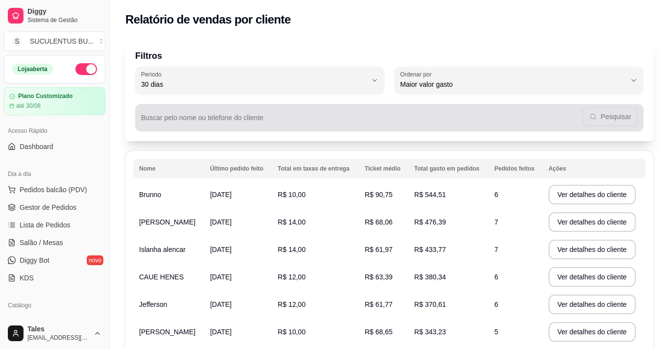
select select "30"
select select "HIGHEST_TOTAL_SPENT_WITH_ORDERS"
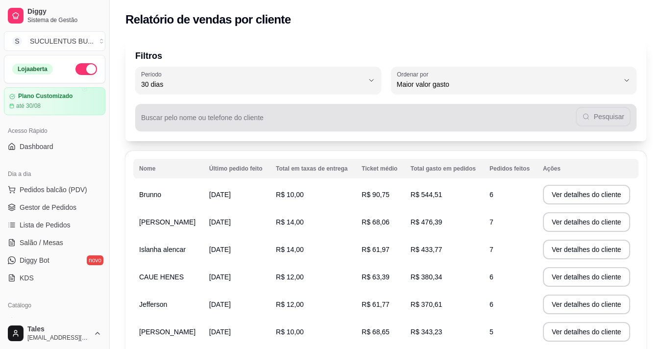
scroll to position [98, 0]
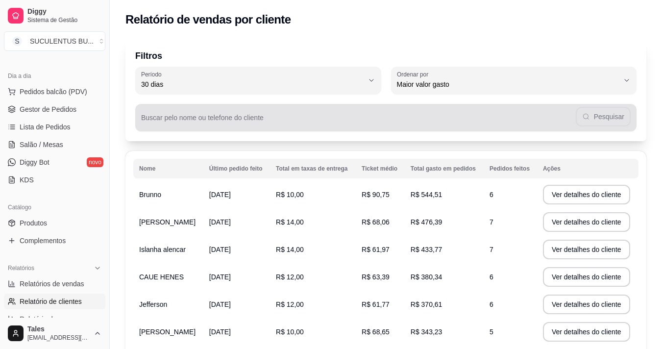
click at [285, 125] on input "Buscar pelo nome ou telefone do cliente" at bounding box center [358, 122] width 434 height 10
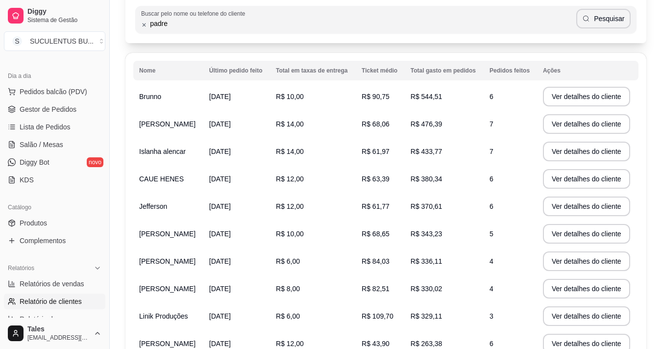
scroll to position [49, 0]
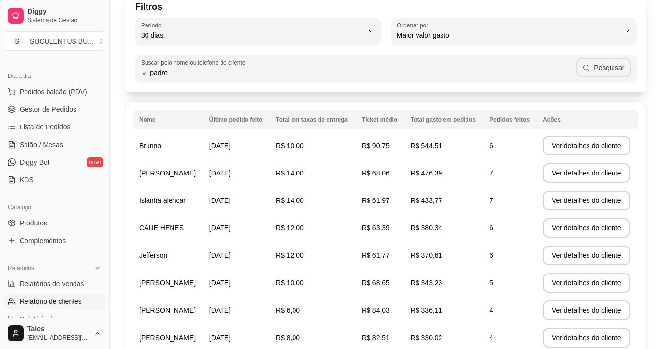
type input "padre"
click at [605, 61] on button "Pesquisar" at bounding box center [603, 68] width 54 height 20
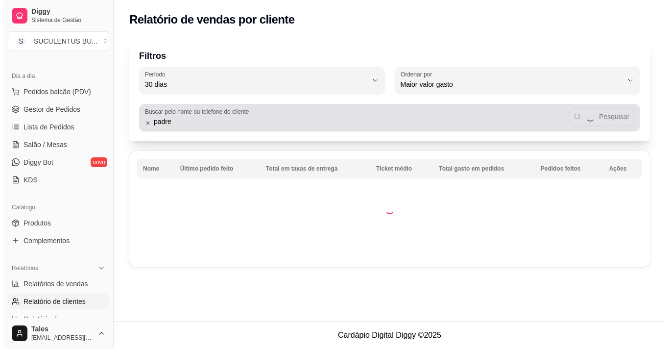
scroll to position [0, 0]
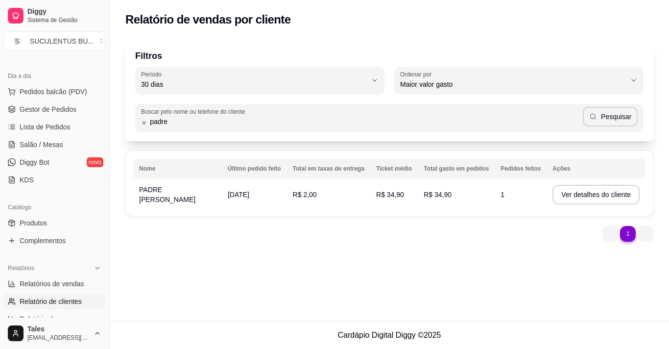
click at [238, 195] on span "[DATE]" at bounding box center [239, 195] width 22 height 8
click at [591, 196] on button "Ver detalhes do cliente" at bounding box center [595, 195] width 87 height 20
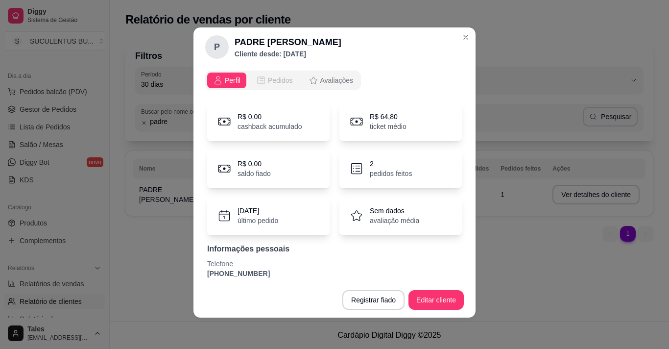
click at [277, 81] on span "Pedidos" at bounding box center [280, 80] width 25 height 10
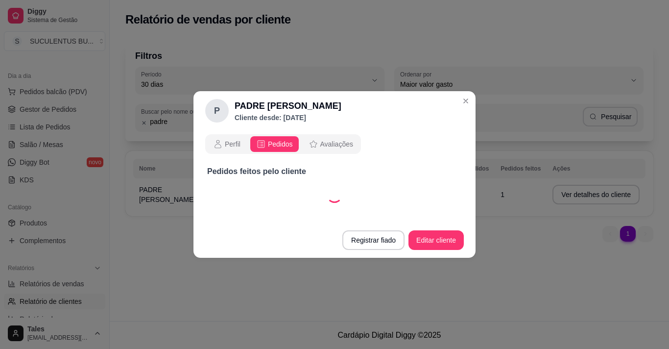
select select "30"
select select "ALL"
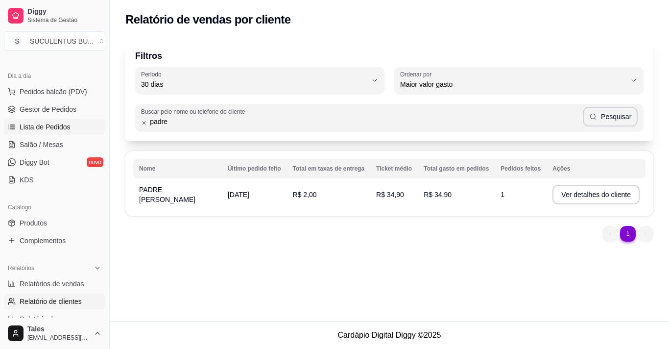
click at [28, 129] on span "Lista de Pedidos" at bounding box center [45, 127] width 51 height 10
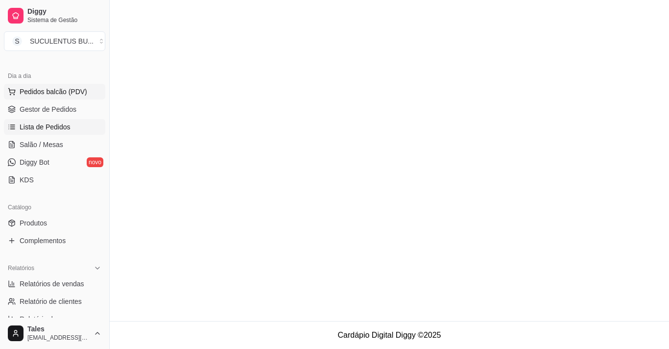
click at [70, 98] on button "Pedidos balcão (PDV)" at bounding box center [54, 92] width 101 height 16
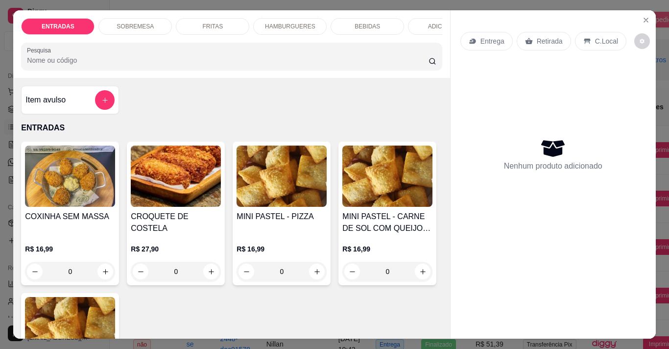
click at [644, 16] on icon "Close" at bounding box center [646, 20] width 8 height 8
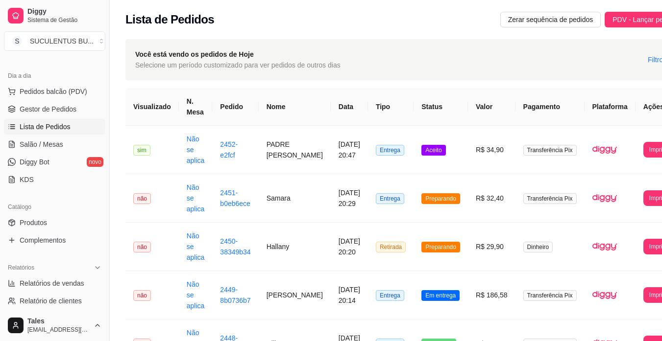
click at [73, 101] on ul "Pedidos balcão (PDV) Gestor de Pedidos Lista de Pedidos Salão / Mesas Diggy Bot…" at bounding box center [54, 136] width 101 height 104
click at [75, 107] on link "Gestor de Pedidos" at bounding box center [54, 109] width 101 height 16
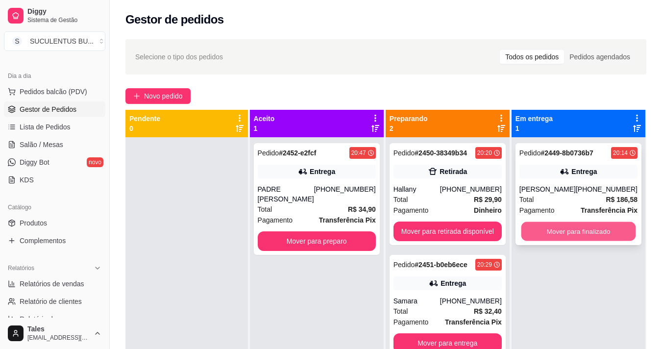
click at [553, 234] on button "Mover para finalizado" at bounding box center [578, 231] width 115 height 19
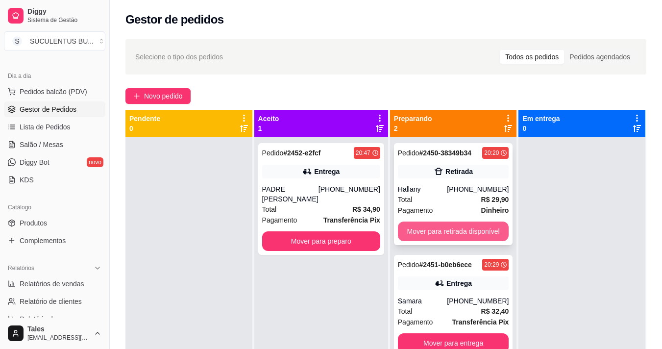
click at [491, 237] on button "Mover para retirada disponível" at bounding box center [453, 231] width 111 height 20
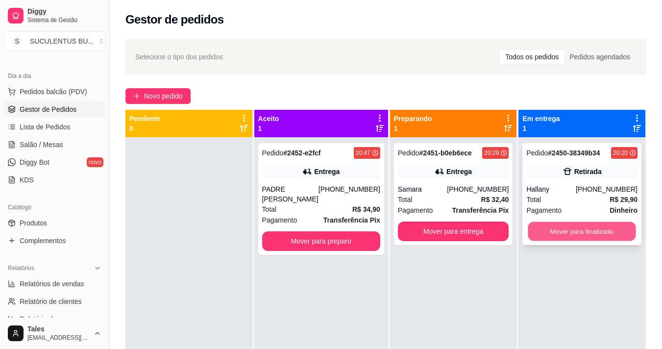
click at [528, 234] on button "Mover para finalizado" at bounding box center [582, 231] width 108 height 19
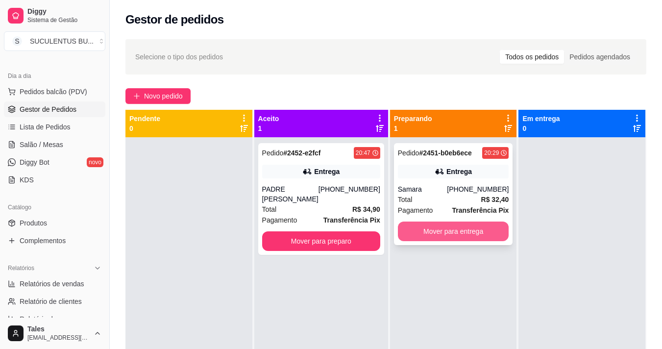
click at [475, 233] on button "Mover para entrega" at bounding box center [453, 231] width 111 height 20
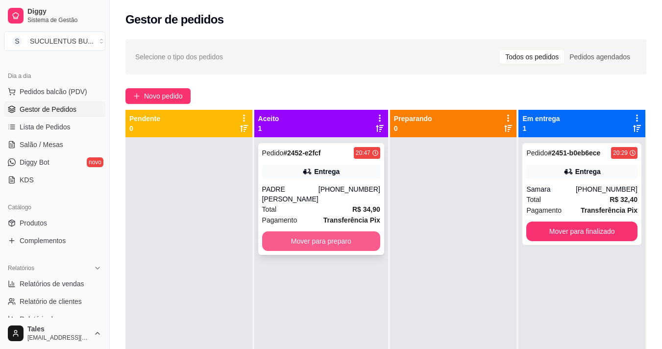
click at [337, 231] on button "Mover para preparo" at bounding box center [321, 241] width 118 height 20
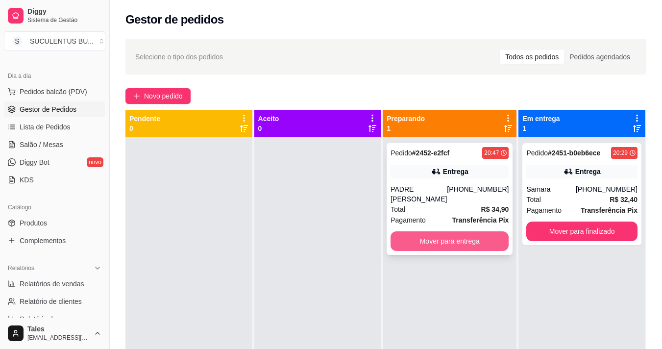
click at [400, 233] on button "Mover para entrega" at bounding box center [449, 241] width 118 height 20
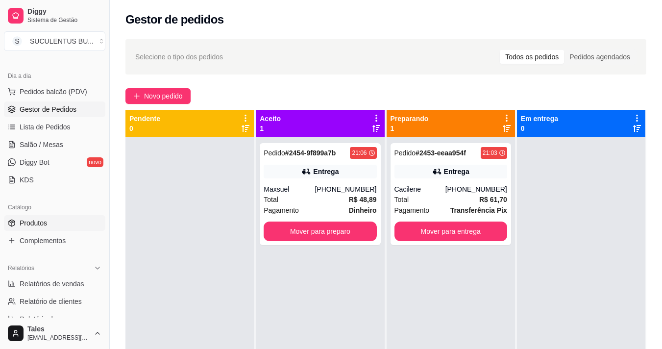
click at [79, 221] on link "Produtos" at bounding box center [54, 223] width 101 height 16
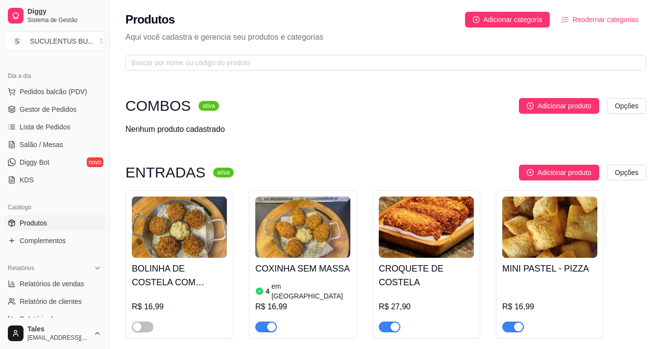
click at [412, 237] on img at bounding box center [426, 226] width 95 height 61
click at [576, 42] on p "Aqui você cadastra e gerencia seu produtos e categorias" at bounding box center [385, 37] width 521 height 12
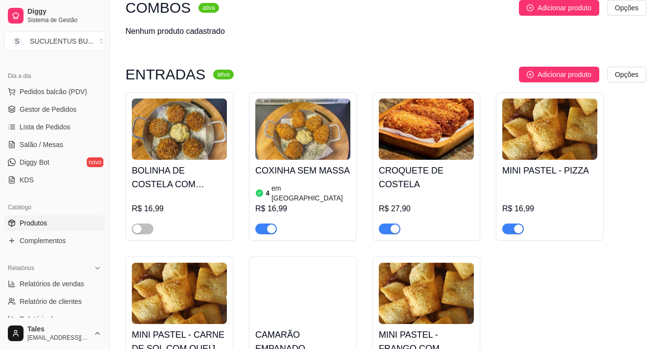
scroll to position [147, 0]
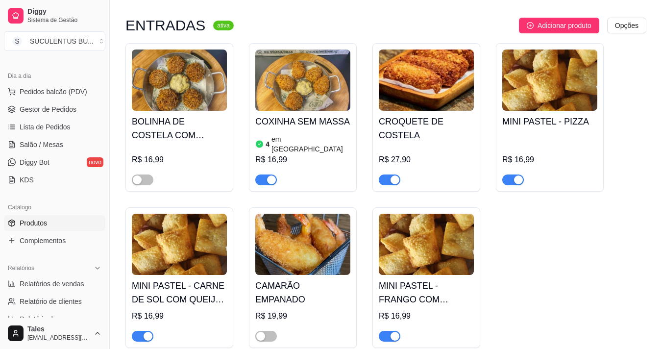
click at [139, 331] on span "button" at bounding box center [143, 336] width 22 height 11
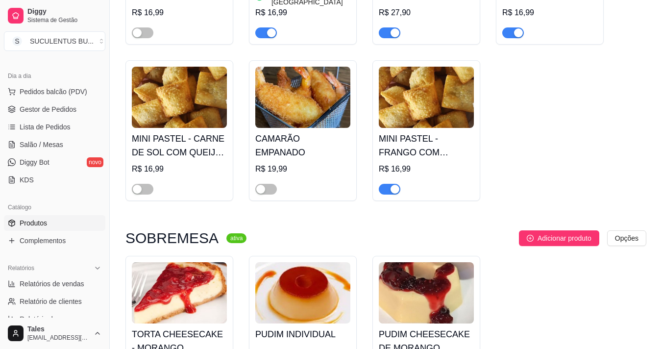
scroll to position [245, 0]
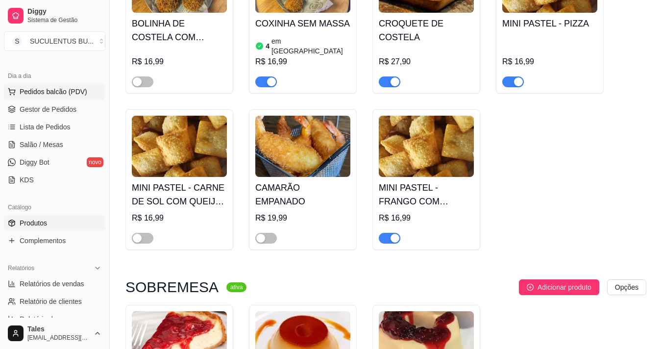
click at [61, 94] on span "Pedidos balcão (PDV)" at bounding box center [54, 92] width 68 height 10
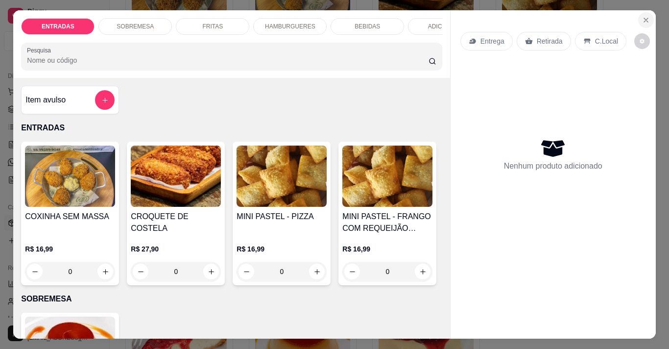
click at [644, 18] on icon "Close" at bounding box center [646, 20] width 4 height 4
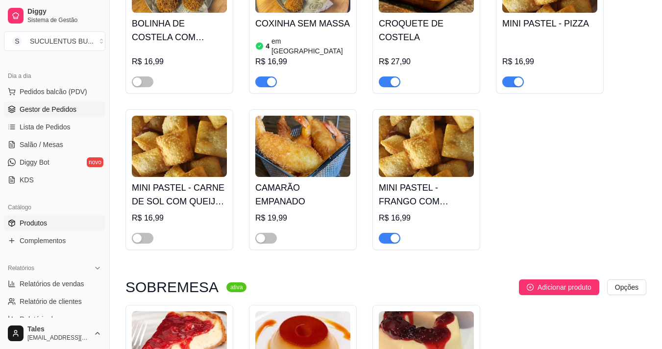
click at [71, 113] on span "Gestor de Pedidos" at bounding box center [48, 109] width 57 height 10
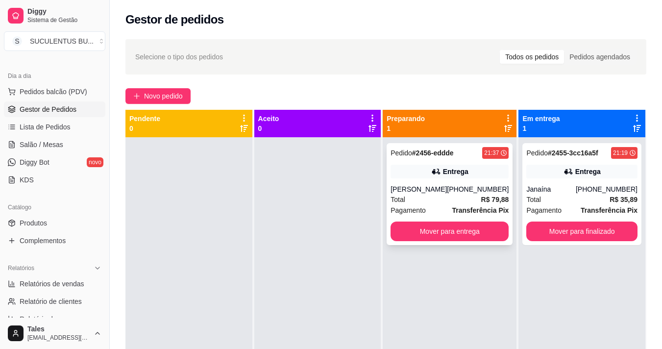
click at [453, 195] on div "Total R$ 79,88" at bounding box center [449, 199] width 118 height 11
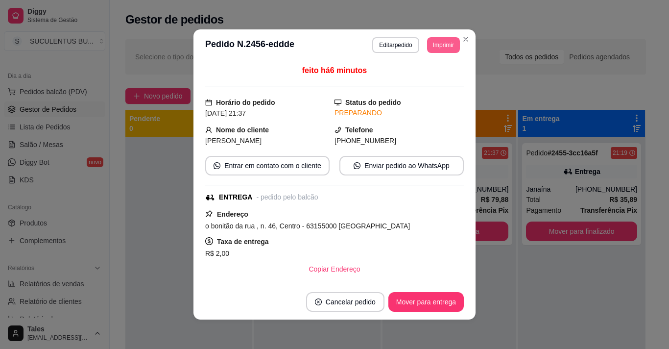
click at [443, 45] on button "Imprimir" at bounding box center [443, 45] width 33 height 16
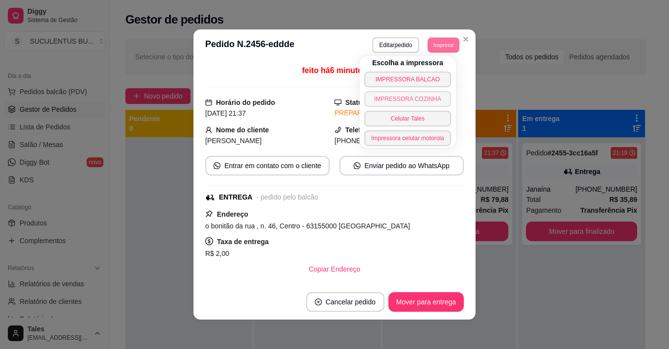
click at [413, 96] on button "IMPRESSORA COZINHA" at bounding box center [407, 99] width 87 height 16
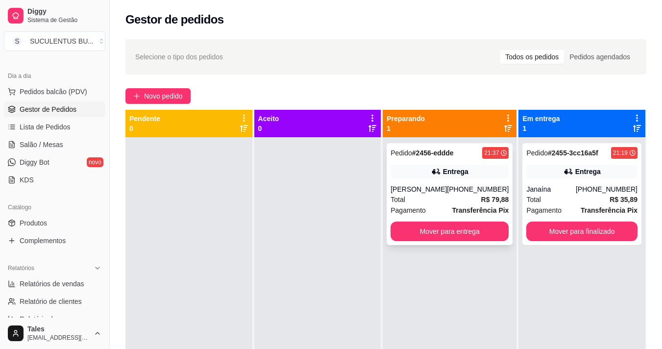
click at [454, 196] on div "Total R$ 79,88" at bounding box center [449, 199] width 118 height 11
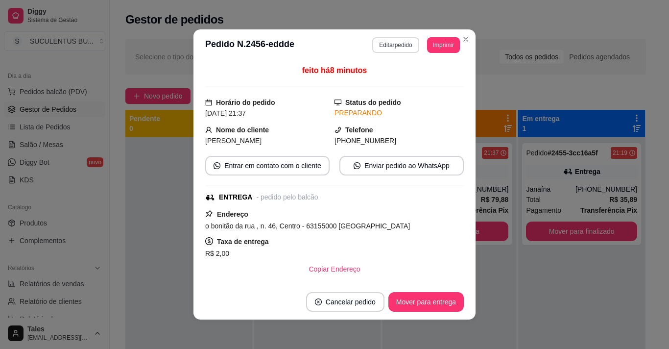
click at [394, 46] on button "Editar pedido" at bounding box center [395, 45] width 47 height 16
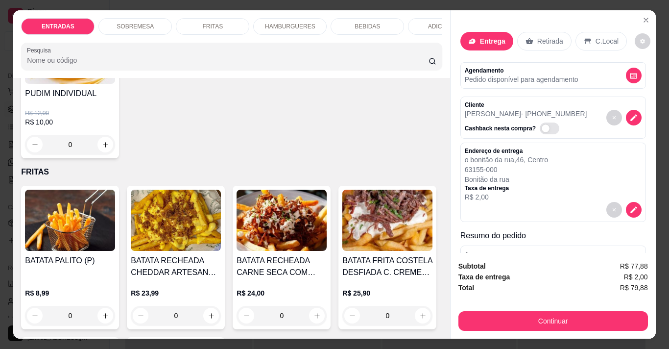
scroll to position [343, 0]
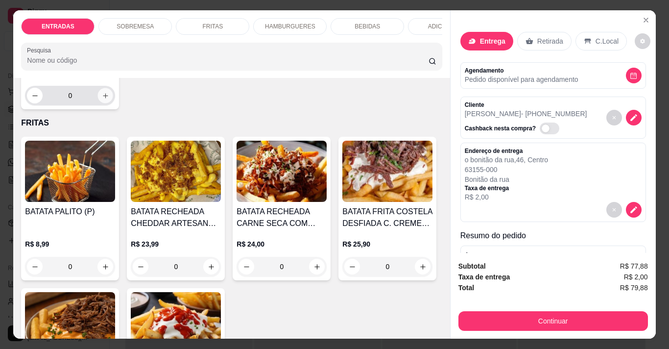
click at [103, 98] on icon "increase-product-quantity" at bounding box center [105, 95] width 5 height 5
type input "1"
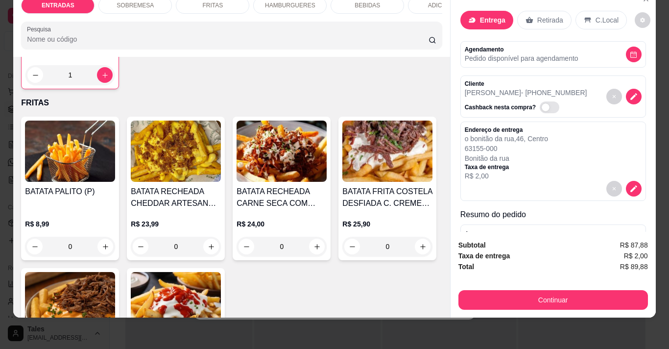
scroll to position [0, 0]
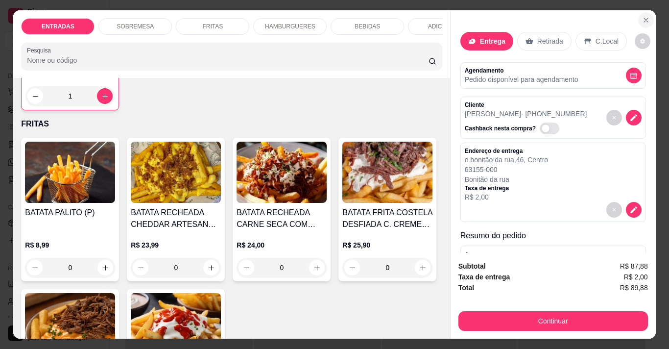
click at [642, 16] on icon "Close" at bounding box center [646, 20] width 8 height 8
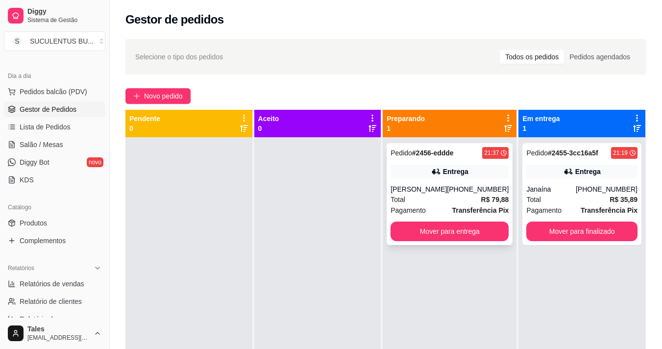
click at [444, 194] on div "Total R$ 79,88" at bounding box center [449, 199] width 118 height 11
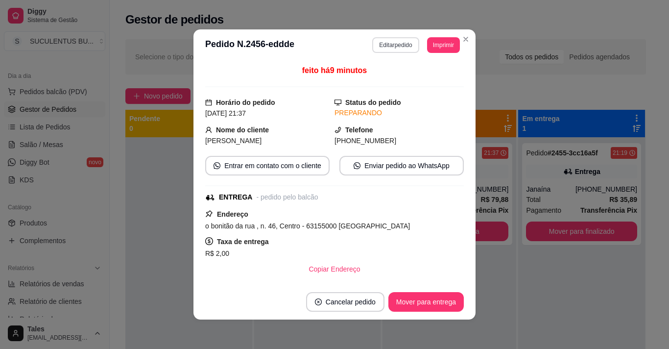
click at [384, 42] on button "Editar pedido" at bounding box center [395, 45] width 47 height 16
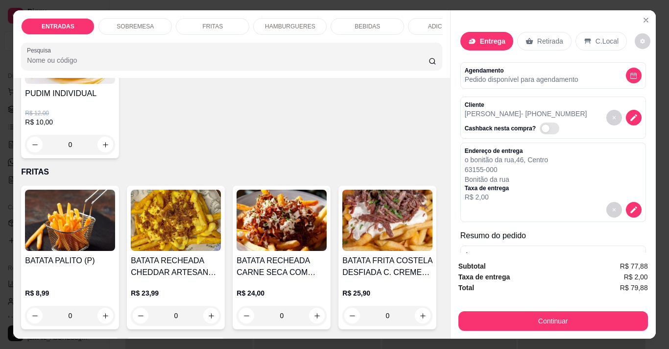
scroll to position [392, 0]
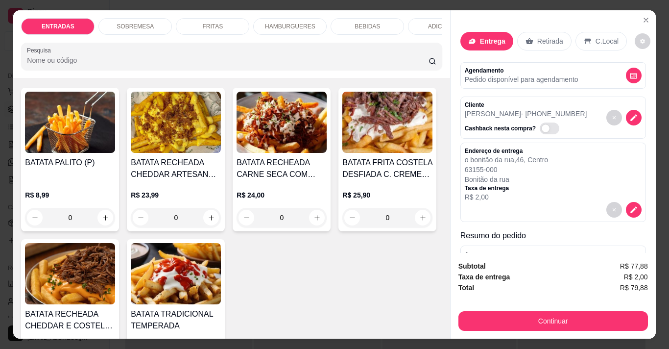
click at [104, 50] on icon "increase-product-quantity" at bounding box center [105, 46] width 7 height 7
type input "1"
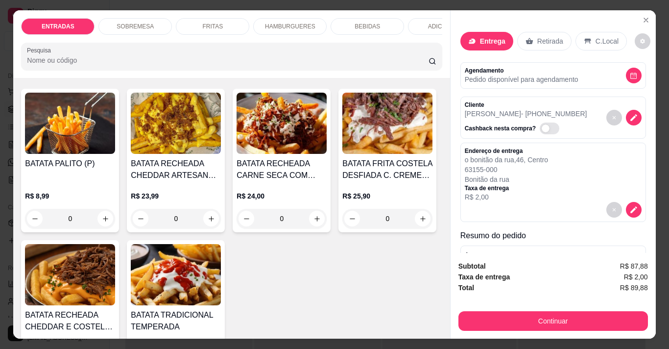
scroll to position [392, 0]
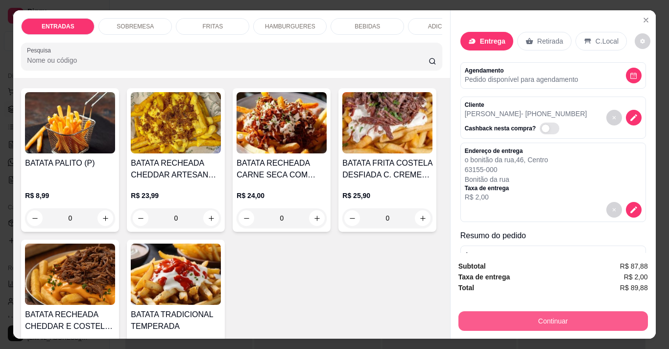
click at [587, 311] on button "Continuar" at bounding box center [553, 321] width 190 height 20
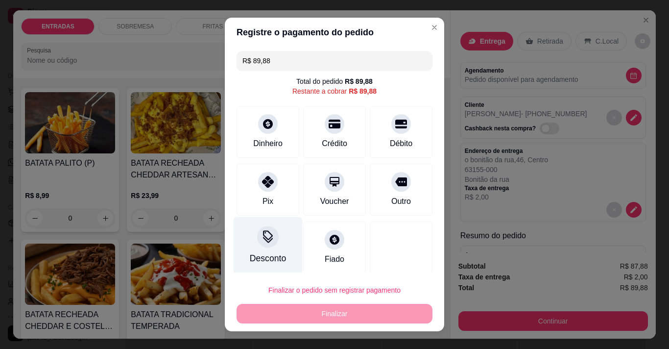
drag, startPoint x: 269, startPoint y: 180, endPoint x: 262, endPoint y: 226, distance: 47.0
click at [268, 180] on div at bounding box center [268, 182] width 20 height 20
type input "R$ 0,00"
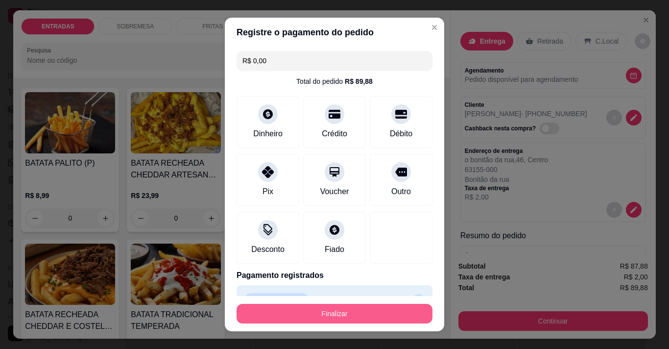
click at [326, 315] on button "Finalizar" at bounding box center [335, 314] width 196 height 20
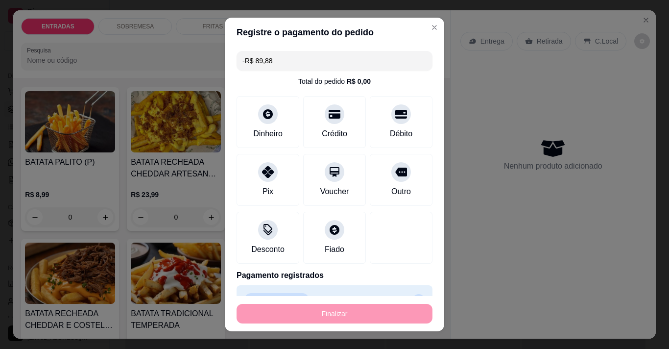
scroll to position [0, 0]
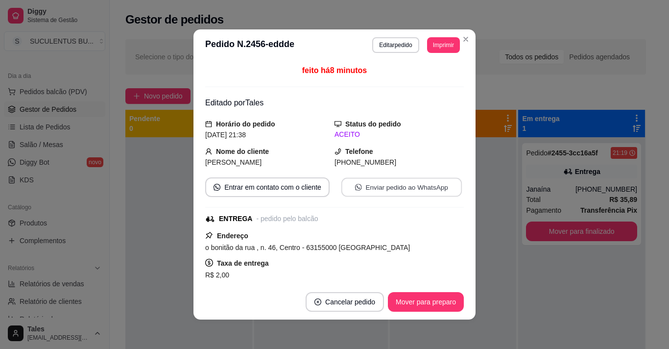
click at [416, 184] on button "Enviar pedido ao WhatsApp" at bounding box center [401, 187] width 120 height 19
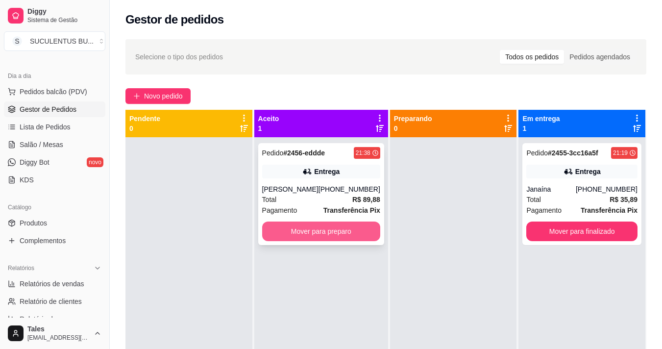
click at [314, 229] on button "Mover para preparo" at bounding box center [321, 231] width 118 height 20
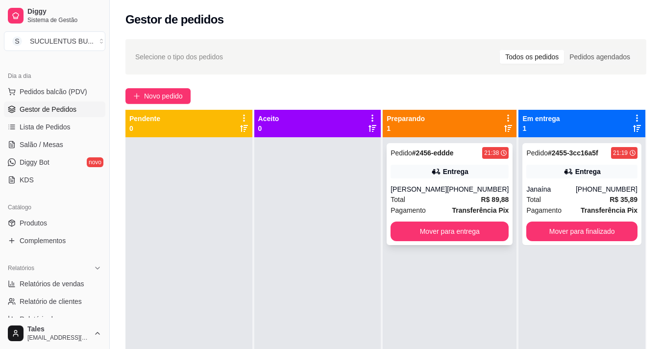
click at [466, 194] on div "Total R$ 89,88" at bounding box center [449, 199] width 118 height 11
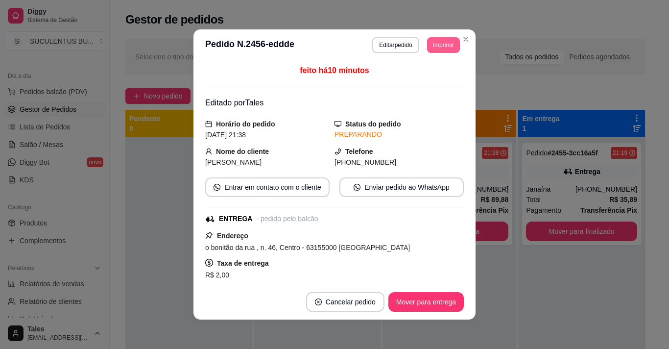
click at [429, 46] on button "Imprimir" at bounding box center [443, 45] width 33 height 16
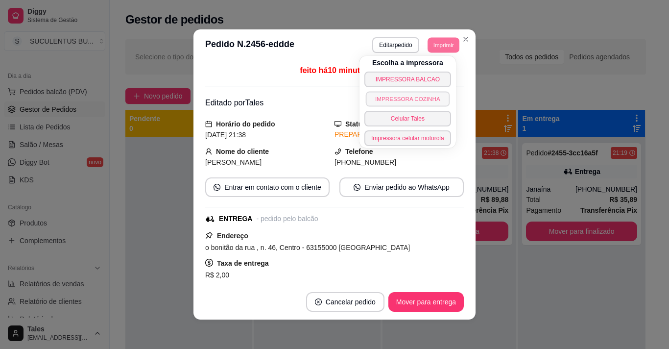
click at [400, 99] on button "IMPRESSORA COZINHA" at bounding box center [408, 98] width 84 height 15
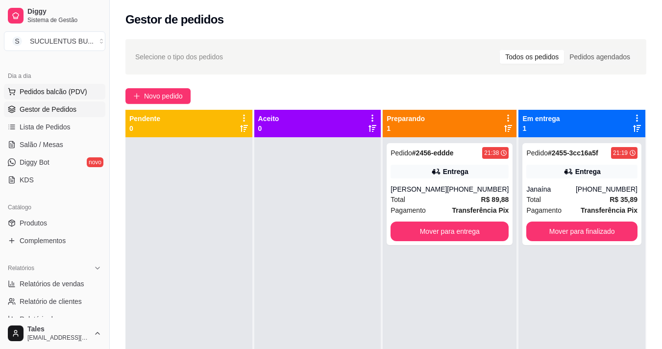
click at [79, 90] on span "Pedidos balcão (PDV)" at bounding box center [54, 92] width 68 height 10
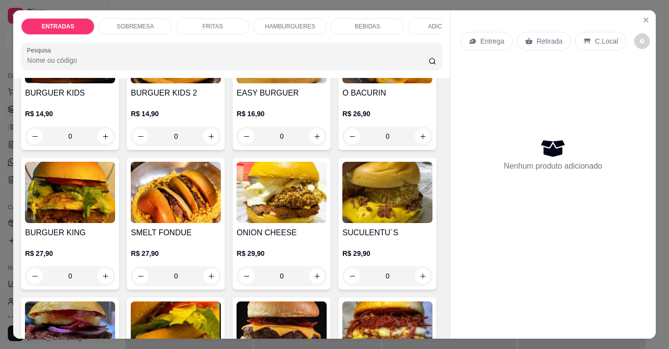
scroll to position [882, 0]
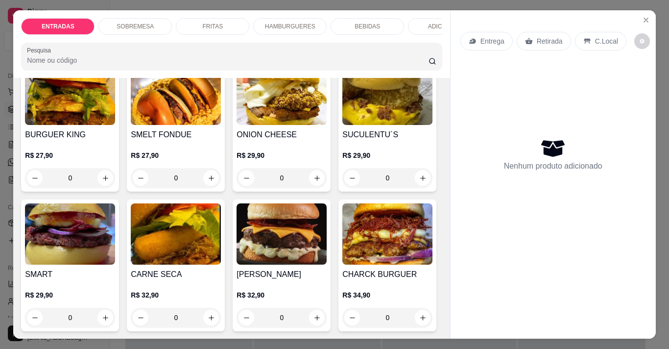
click at [102, 46] on button "increase-product-quantity" at bounding box center [105, 38] width 16 height 16
type input "1"
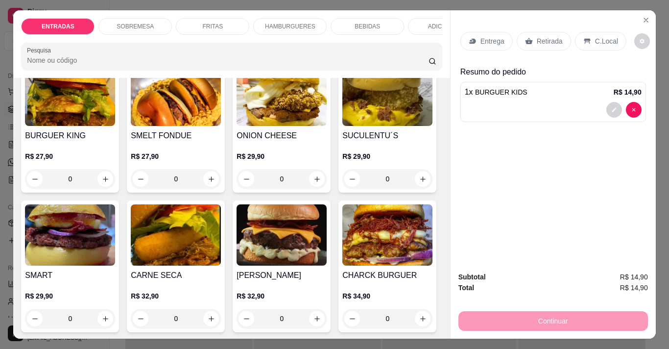
scroll to position [882, 0]
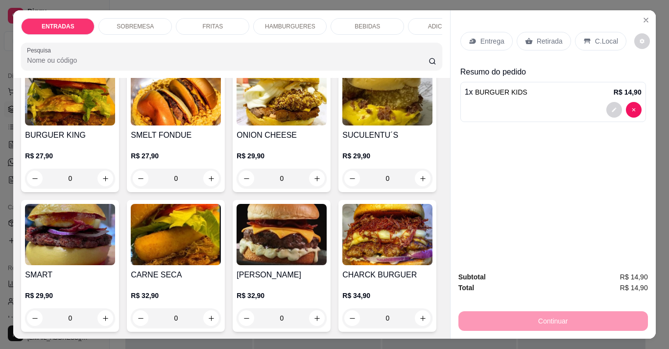
click at [480, 36] on p "Entrega" at bounding box center [492, 41] width 24 height 10
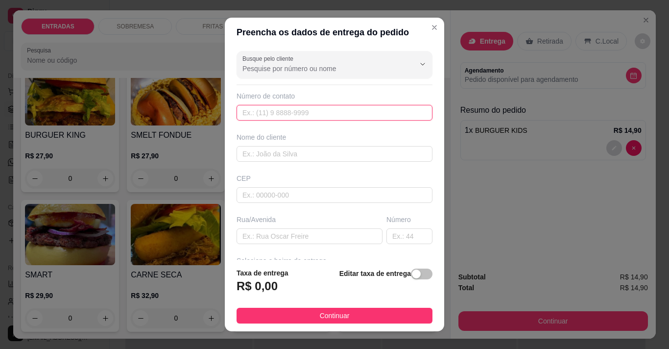
click at [295, 107] on input "text" at bounding box center [335, 113] width 196 height 16
type input "[PHONE_NUMBER]"
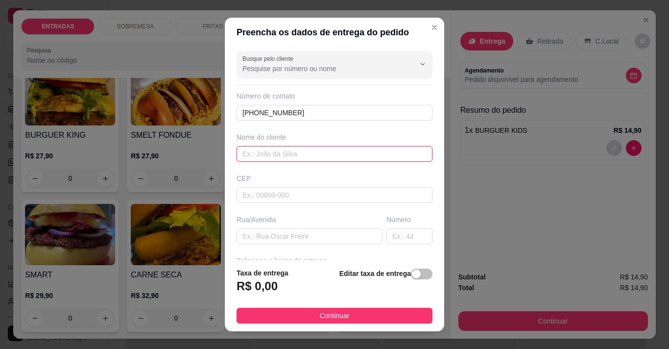
click at [341, 153] on input "text" at bounding box center [335, 154] width 196 height 16
type input "[PERSON_NAME]"
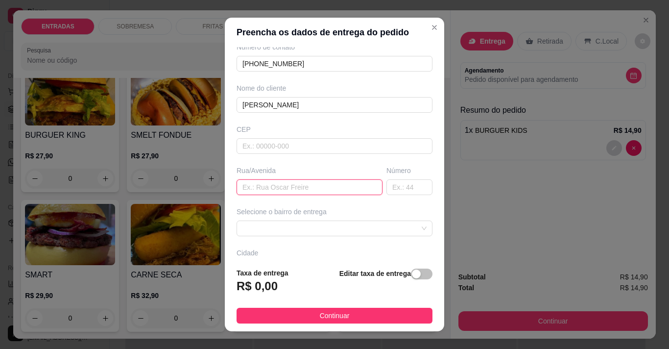
click at [258, 186] on input "text" at bounding box center [310, 187] width 146 height 16
paste input "Travessa [PERSON_NAME]"
paste input "Ou Metalúrgica de [PERSON_NAME]"
click at [309, 231] on span at bounding box center [334, 228] width 184 height 15
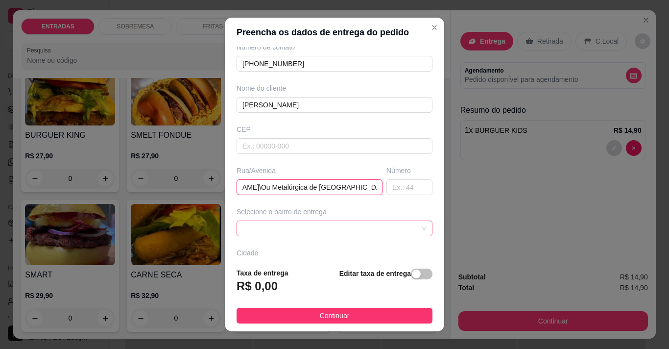
type input "Travessa [PERSON_NAME]\Ou Metalúrgica de [GEOGRAPHIC_DATA]"
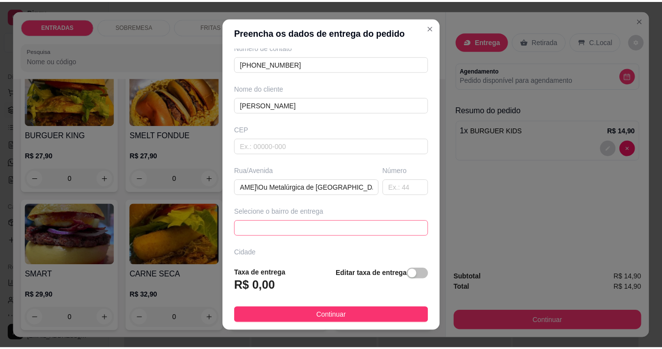
scroll to position [0, 0]
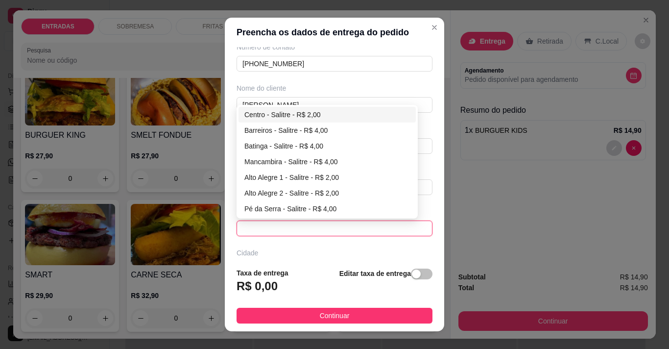
click at [289, 112] on div "Centro - Salitre - R$ 2,00" at bounding box center [327, 114] width 166 height 11
type input "Salitre"
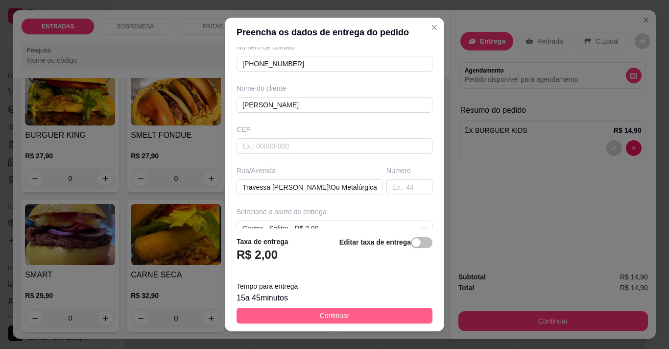
click at [349, 313] on button "Continuar" at bounding box center [335, 316] width 196 height 16
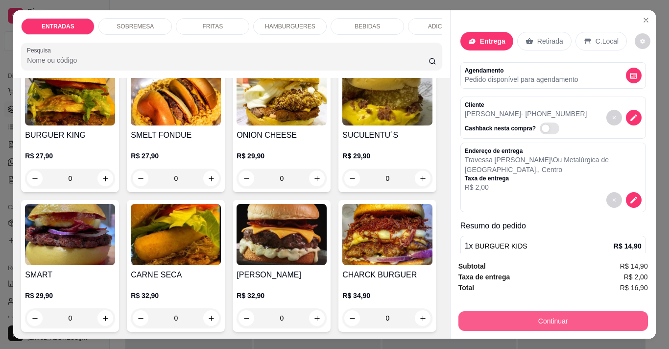
click at [521, 319] on button "Continuar" at bounding box center [553, 321] width 190 height 20
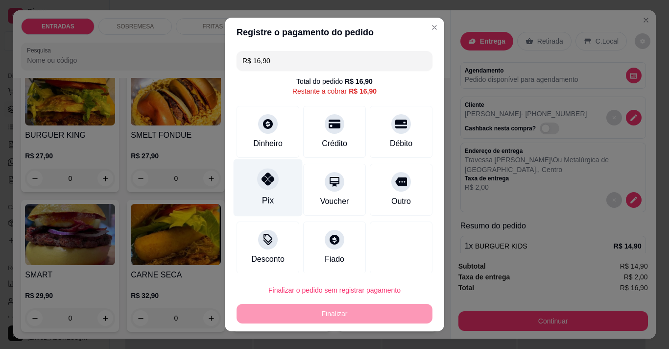
drag, startPoint x: 230, startPoint y: 184, endPoint x: 237, endPoint y: 189, distance: 8.4
click at [234, 184] on div "Pix" at bounding box center [268, 187] width 69 height 57
type input "R$ 0,00"
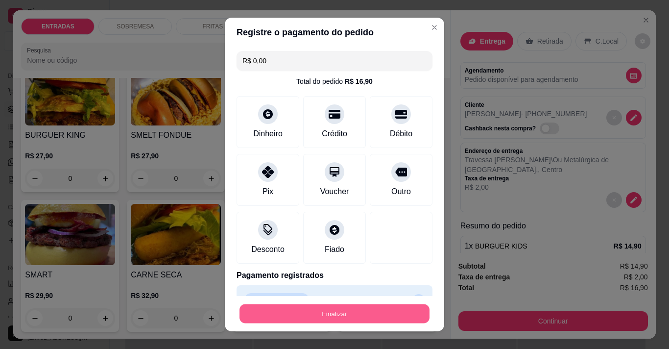
click at [308, 313] on button "Finalizar" at bounding box center [335, 313] width 190 height 19
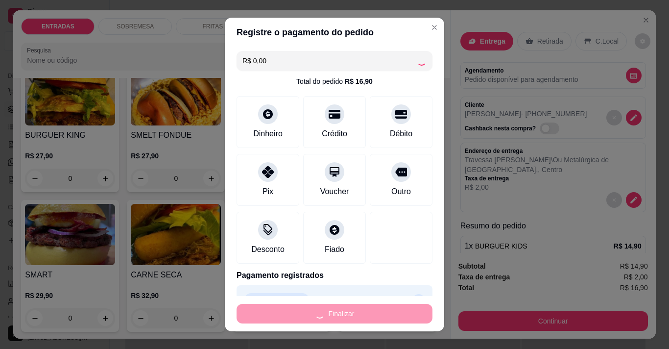
type input "0"
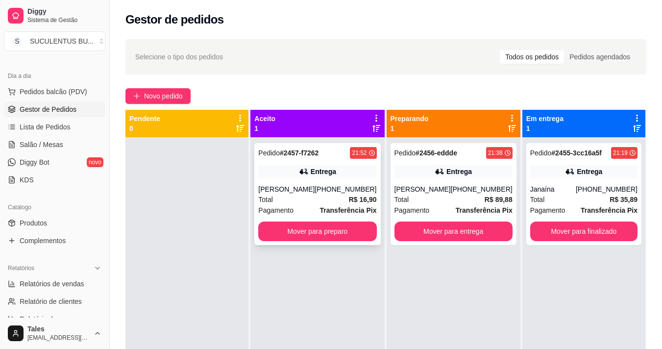
click at [349, 194] on div "[PHONE_NUMBER]" at bounding box center [345, 189] width 62 height 10
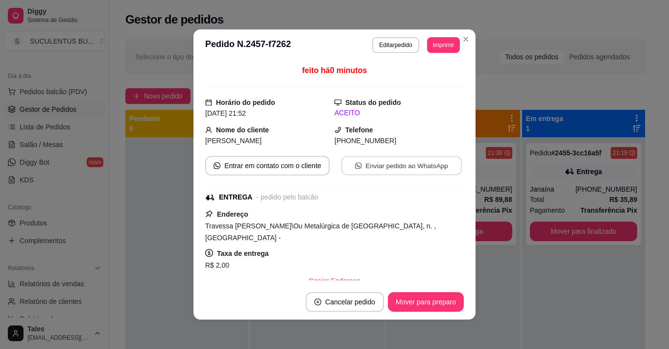
click at [379, 161] on button "Enviar pedido ao WhatsApp" at bounding box center [401, 165] width 120 height 19
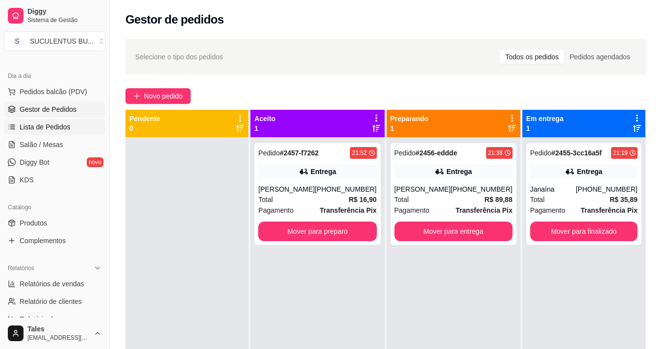
click at [64, 129] on span "Lista de Pedidos" at bounding box center [45, 127] width 51 height 10
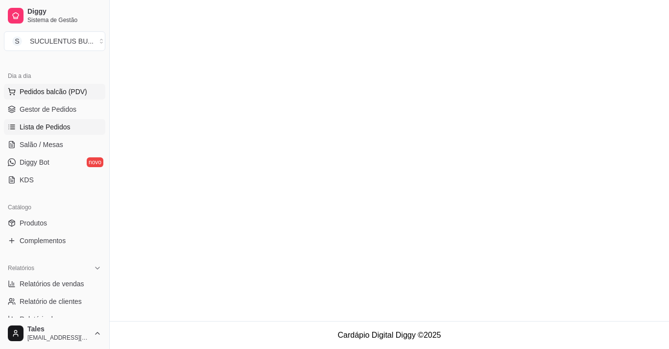
click at [82, 95] on span "Pedidos balcão (PDV)" at bounding box center [54, 92] width 68 height 10
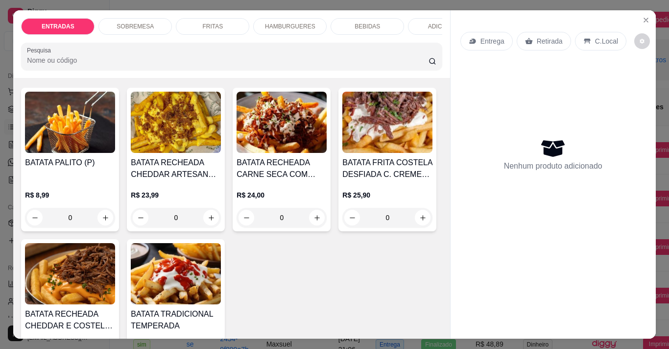
scroll to position [490, 0]
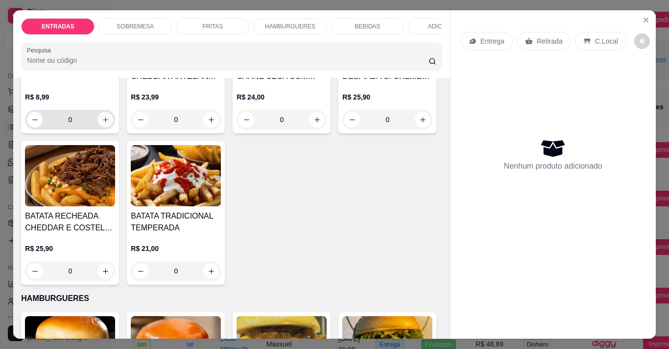
click at [102, 123] on icon "increase-product-quantity" at bounding box center [105, 119] width 7 height 7
type input "1"
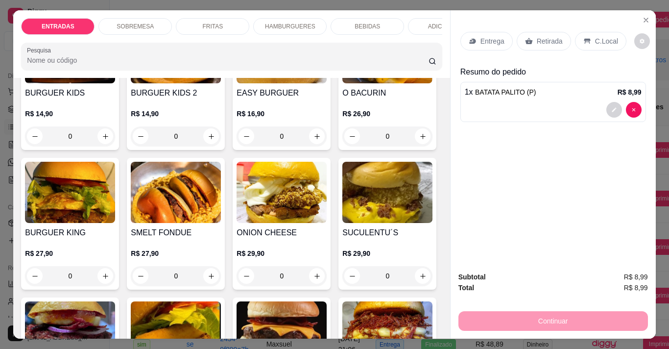
scroll to position [833, 0]
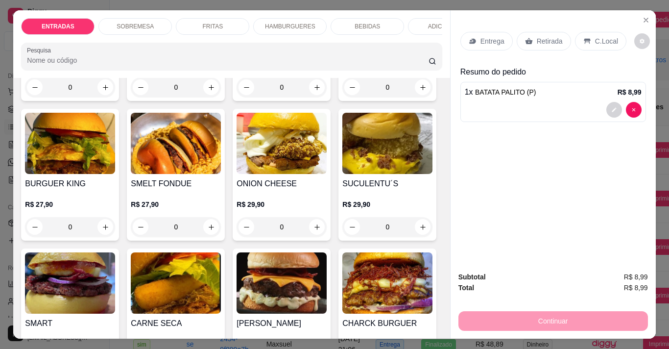
click at [377, 31] on div "BEBIDAS" at bounding box center [367, 26] width 73 height 17
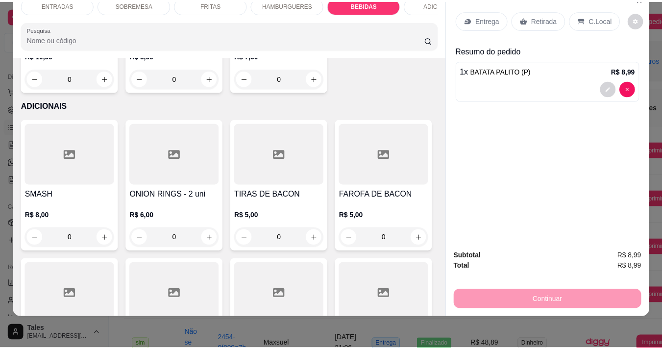
scroll to position [1762, 0]
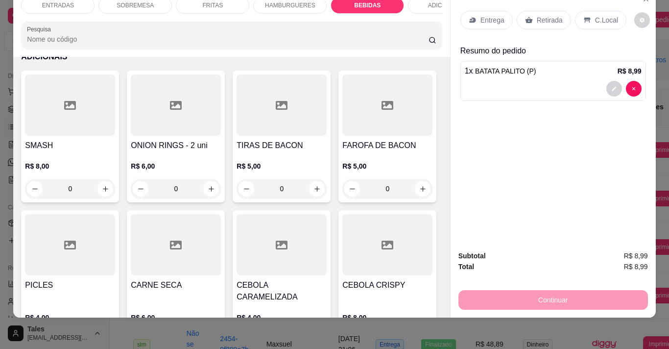
type input "1"
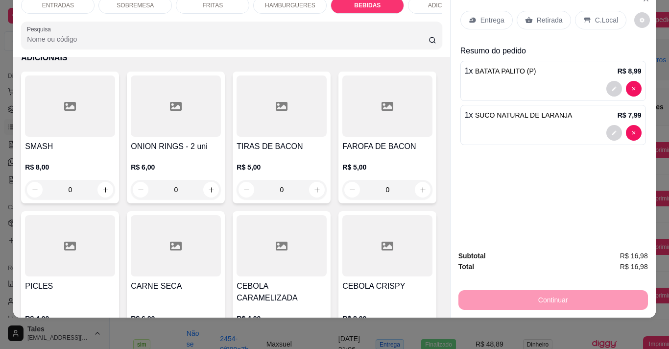
click at [482, 15] on p "Entrega" at bounding box center [492, 20] width 24 height 10
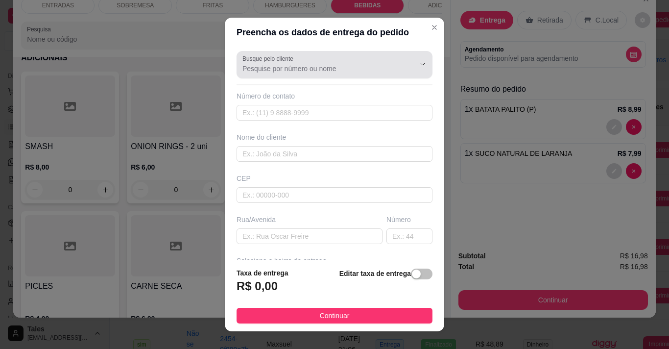
click at [294, 65] on input "Busque pelo cliente" at bounding box center [320, 69] width 157 height 10
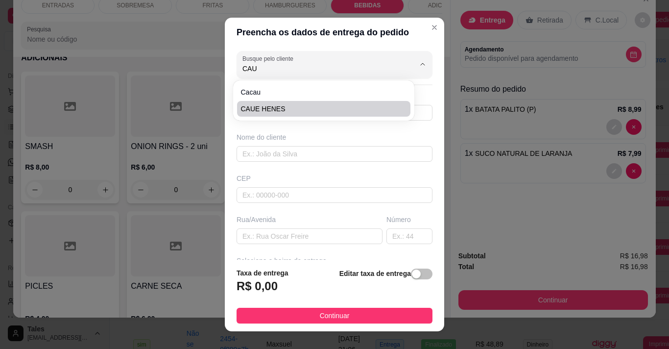
click at [257, 114] on li "CAUE HENES" at bounding box center [323, 109] width 173 height 16
type input "CAUE HENES"
type input "88992412561"
type input "CAUE HENES"
type input "R. DA DELEGACIA PRÓX ANT GERENTE"
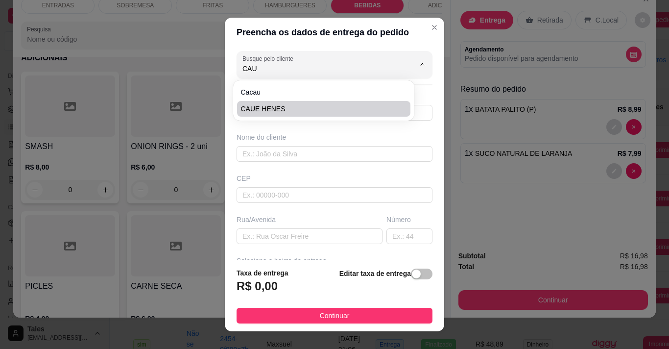
type input "40"
type input "Salitre"
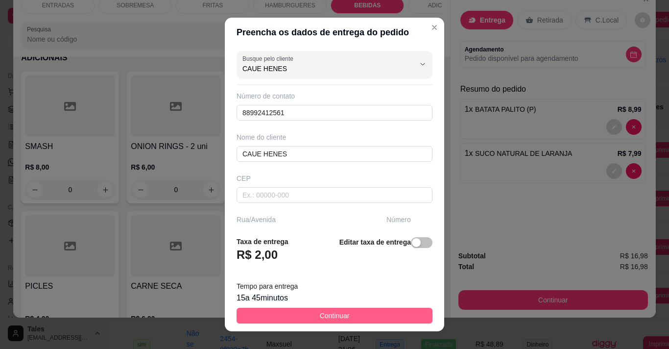
click at [320, 316] on span "Continuar" at bounding box center [335, 315] width 30 height 11
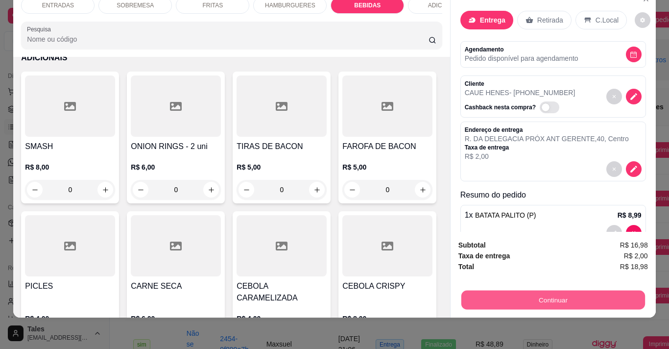
click at [508, 296] on button "Continuar" at bounding box center [553, 299] width 184 height 19
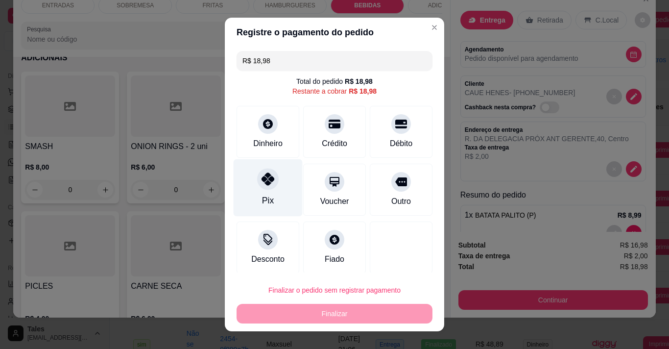
click at [262, 189] on div at bounding box center [268, 179] width 22 height 22
type input "R$ 0,00"
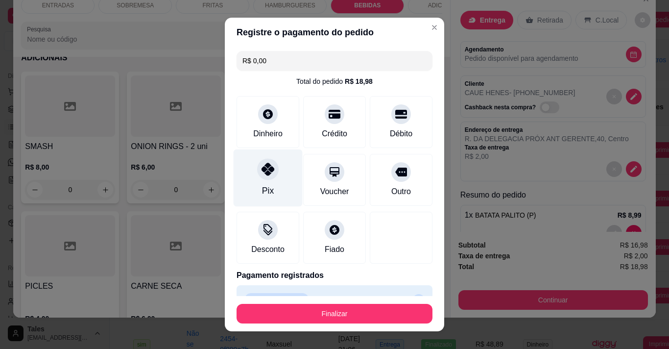
click at [277, 177] on div "Pix" at bounding box center [268, 177] width 69 height 57
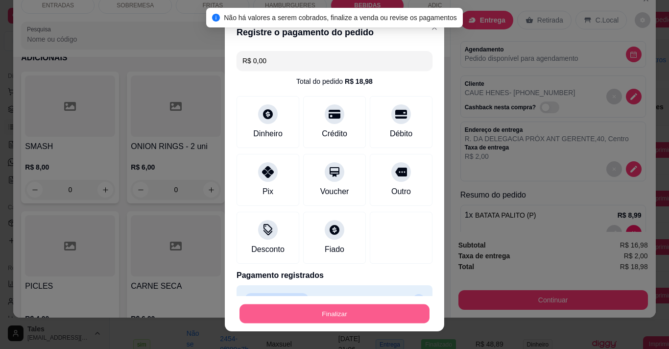
click at [361, 318] on button "Finalizar" at bounding box center [335, 313] width 190 height 19
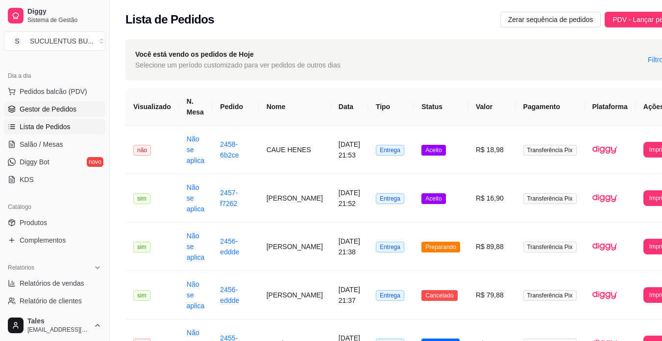
click at [68, 107] on span "Gestor de Pedidos" at bounding box center [48, 109] width 57 height 10
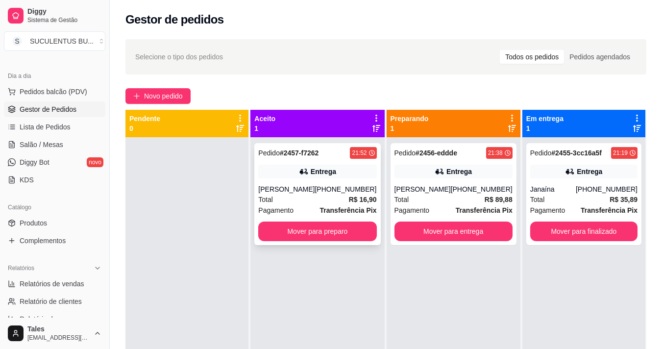
click at [314, 194] on div "[PERSON_NAME]" at bounding box center [286, 189] width 56 height 10
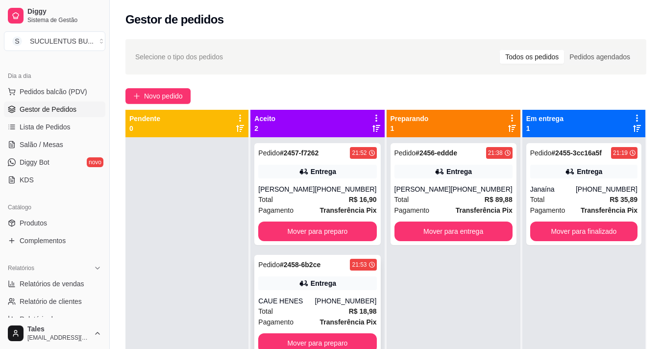
click at [338, 306] on div "[PHONE_NUMBER]" at bounding box center [345, 301] width 62 height 10
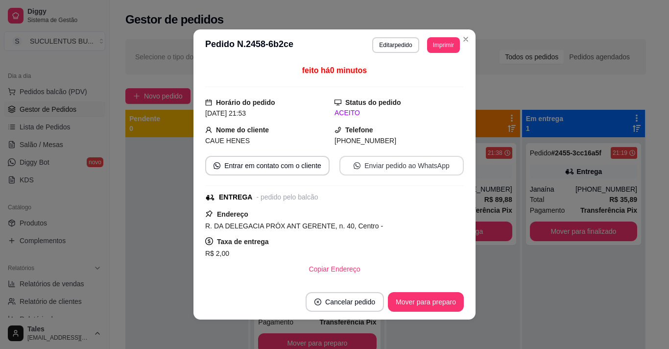
click at [382, 171] on button "Enviar pedido ao WhatsApp" at bounding box center [401, 166] width 124 height 20
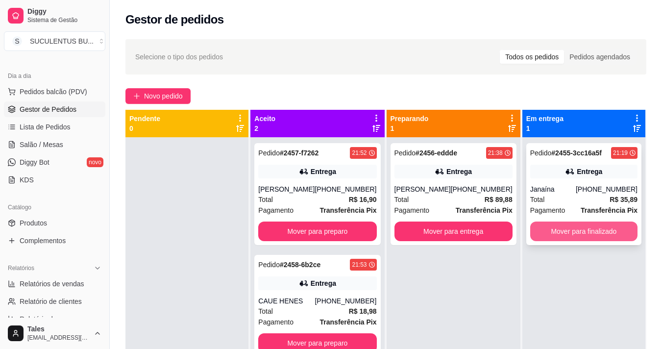
click at [585, 227] on button "Mover para finalizado" at bounding box center [583, 231] width 107 height 20
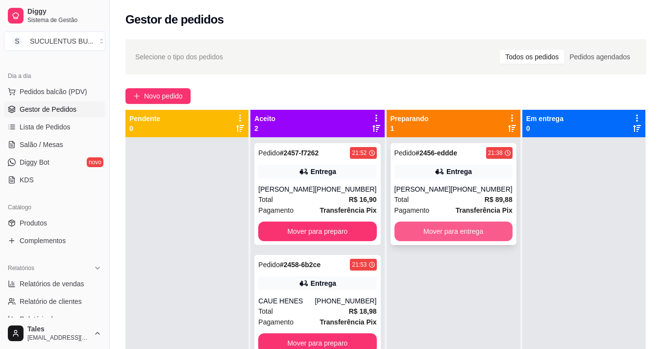
click at [482, 232] on button "Mover para entrega" at bounding box center [453, 231] width 118 height 20
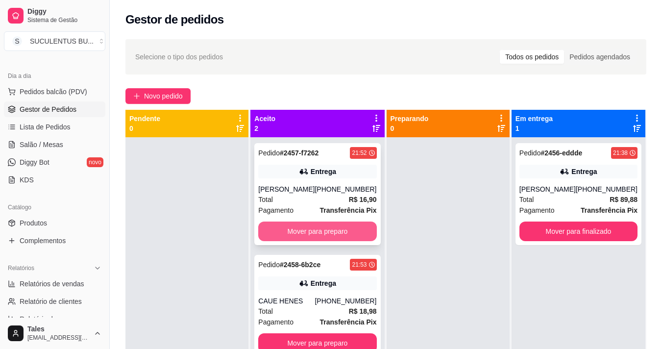
click at [369, 241] on button "Mover para preparo" at bounding box center [317, 231] width 118 height 20
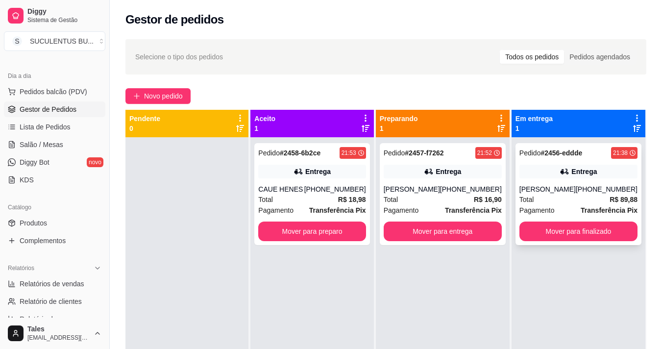
scroll to position [27, 0]
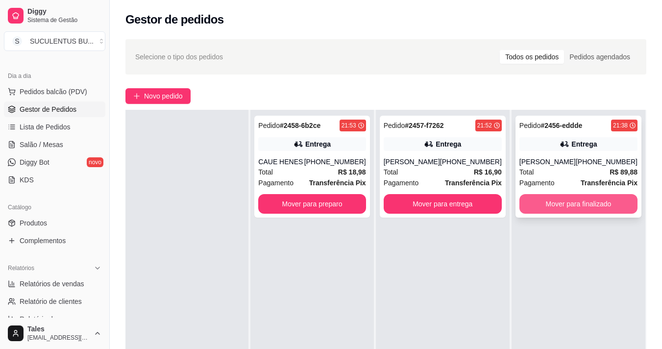
click at [567, 204] on button "Mover para finalizado" at bounding box center [578, 204] width 118 height 20
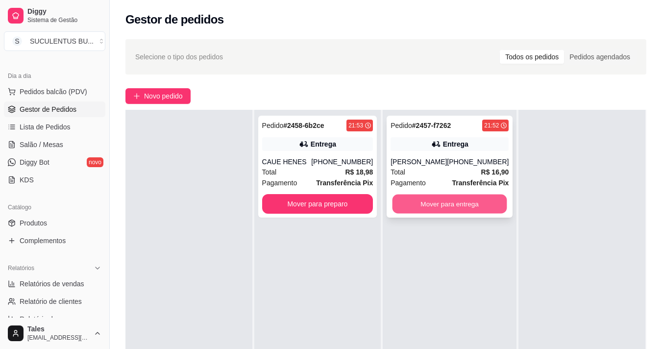
click at [461, 214] on button "Mover para entrega" at bounding box center [449, 203] width 115 height 19
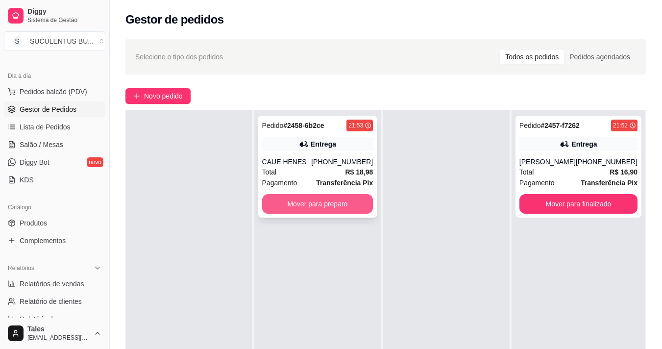
click at [321, 209] on button "Mover para preparo" at bounding box center [317, 204] width 111 height 20
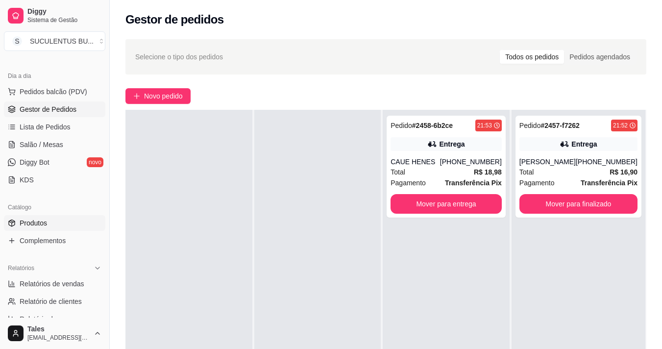
click at [41, 225] on span "Produtos" at bounding box center [33, 223] width 27 height 10
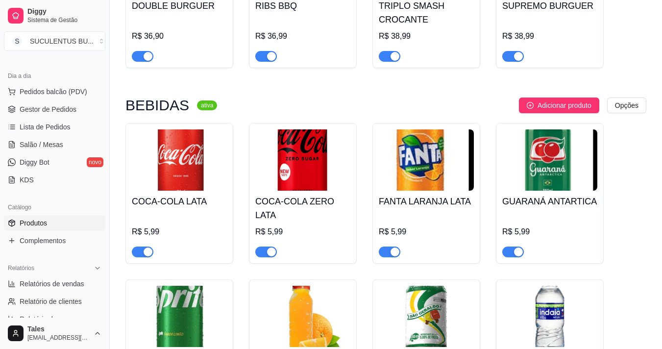
scroll to position [1763, 0]
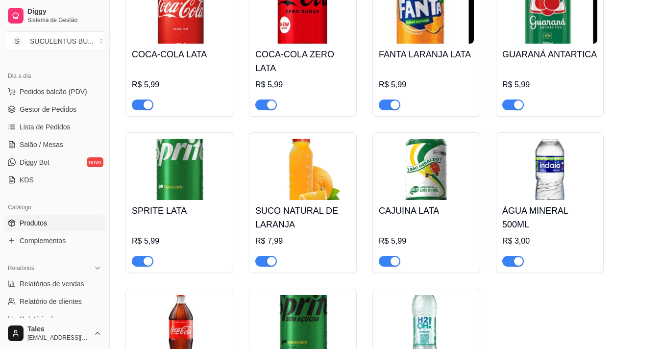
click at [254, 243] on div "SUCO NATURAL DE LARANJA R$ 7,99" at bounding box center [303, 202] width 108 height 141
click at [269, 256] on span "button" at bounding box center [266, 261] width 22 height 11
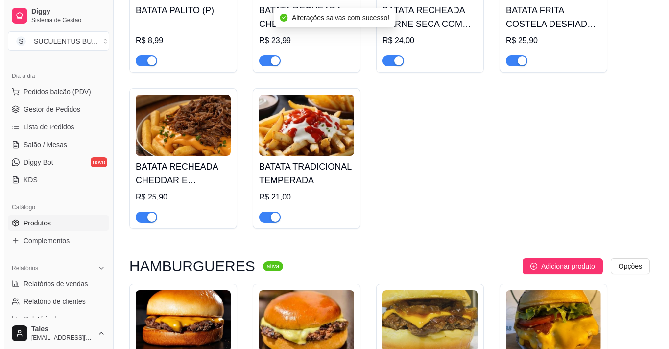
scroll to position [784, 0]
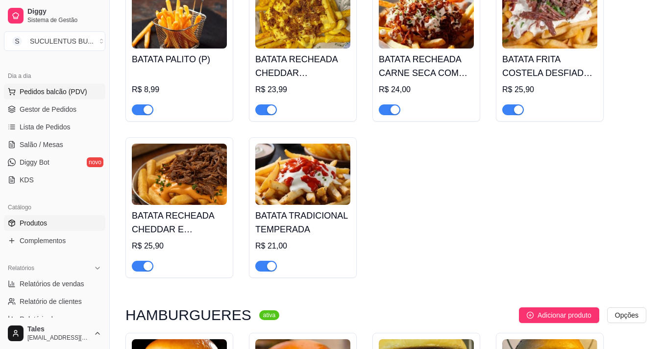
click at [67, 92] on span "Pedidos balcão (PDV)" at bounding box center [54, 92] width 68 height 10
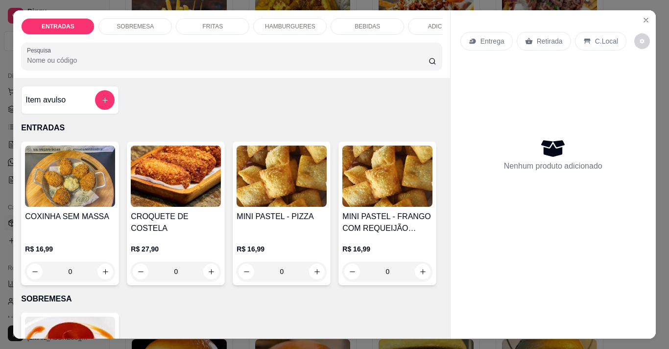
click at [287, 24] on p "HAMBURGUERES" at bounding box center [290, 27] width 50 height 8
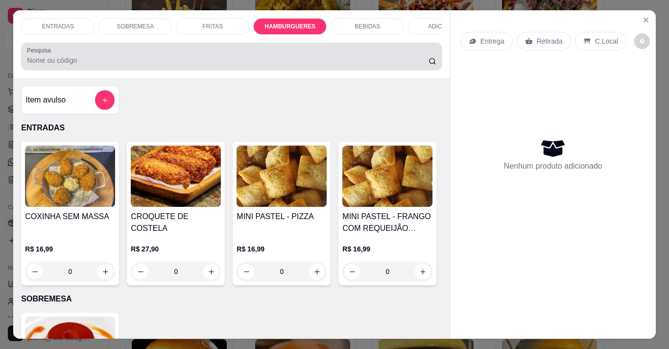
scroll to position [24, 0]
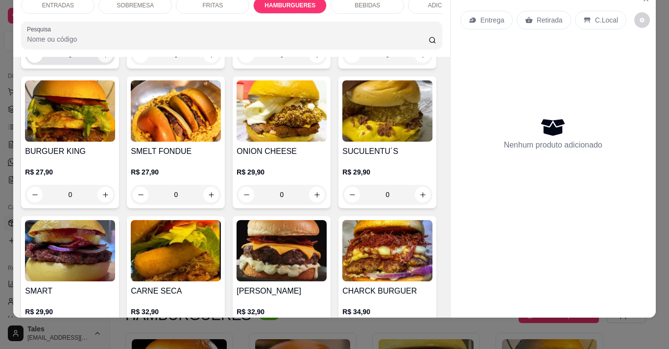
click at [102, 59] on icon "increase-product-quantity" at bounding box center [105, 54] width 7 height 7
type input "1"
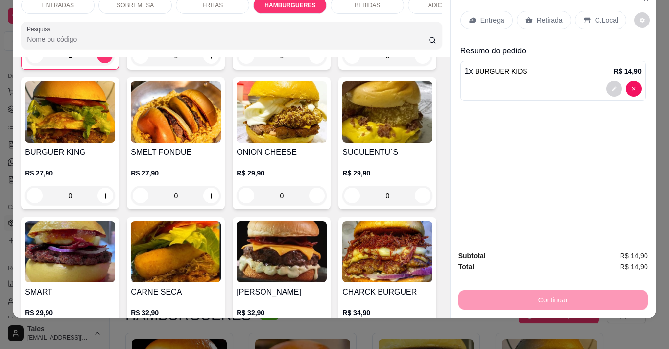
click at [480, 16] on p "Entrega" at bounding box center [492, 20] width 24 height 10
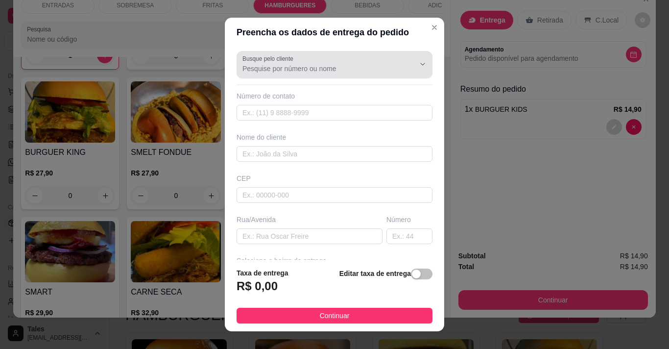
click at [309, 69] on input "Busque pelo cliente" at bounding box center [320, 69] width 157 height 10
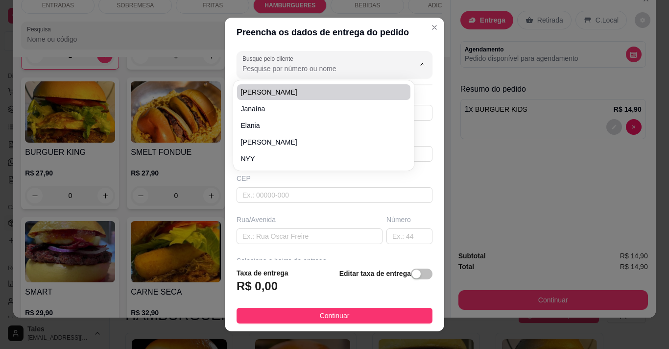
click at [278, 75] on div "Busque pelo cliente" at bounding box center [335, 64] width 196 height 27
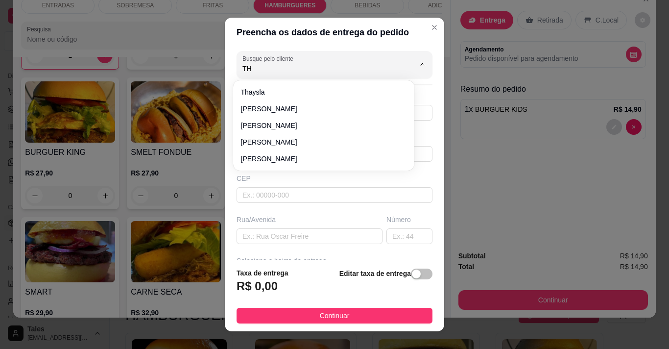
type input "T"
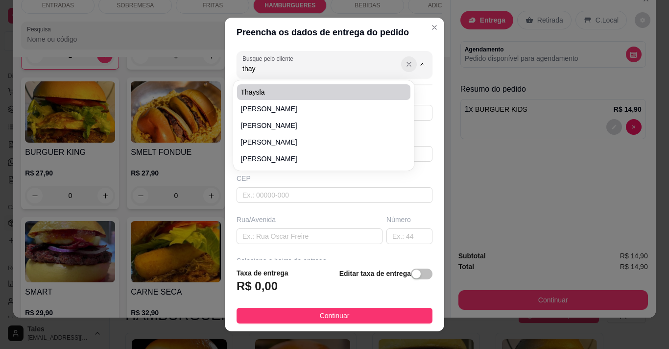
type input "thay"
click at [401, 69] on button "Show suggestions" at bounding box center [409, 64] width 16 height 16
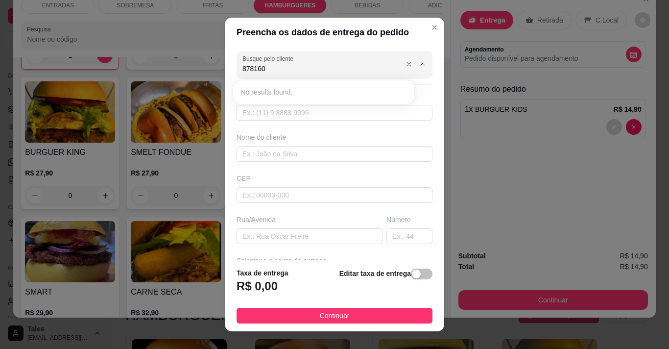
click at [245, 69] on input "878160" at bounding box center [320, 69] width 157 height 10
click at [291, 70] on input "8798160" at bounding box center [320, 69] width 157 height 10
type input "8798160"
click at [432, 27] on icon "Close" at bounding box center [434, 27] width 4 height 4
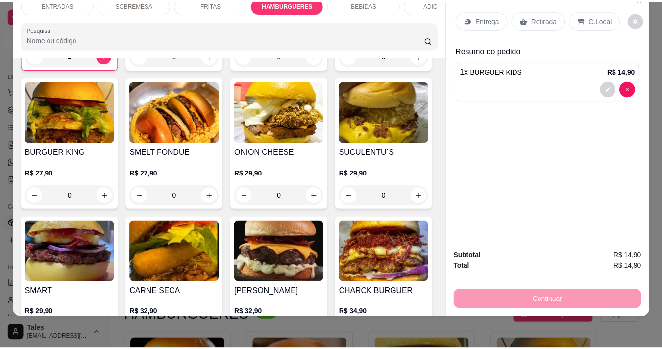
scroll to position [0, 0]
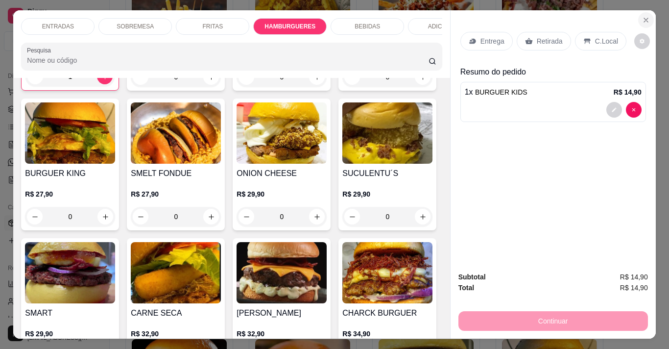
click at [642, 17] on icon "Close" at bounding box center [646, 20] width 8 height 8
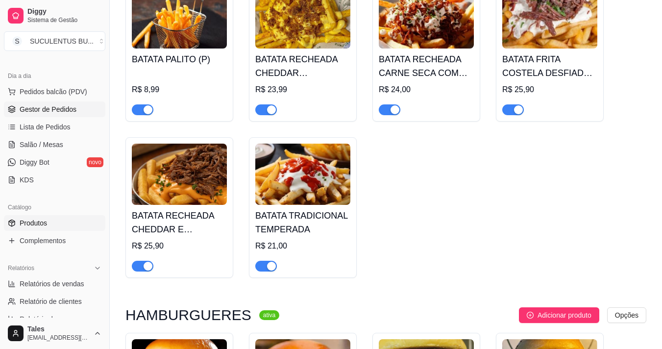
click at [31, 108] on span "Gestor de Pedidos" at bounding box center [48, 109] width 57 height 10
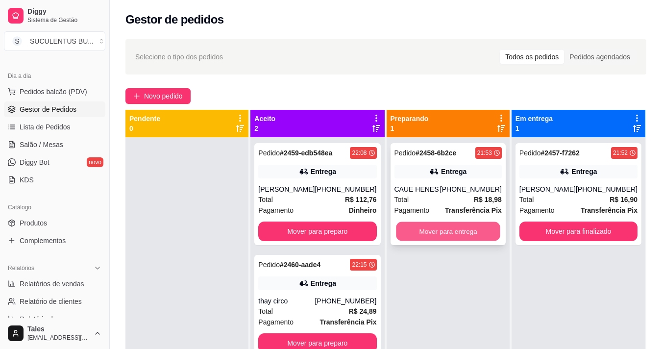
click at [454, 233] on button "Mover para entrega" at bounding box center [448, 231] width 104 height 19
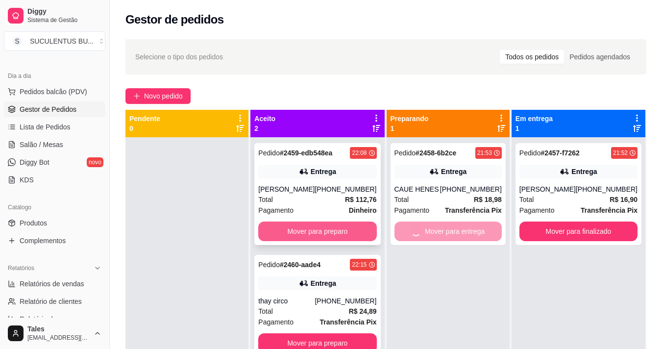
click at [352, 231] on button "Mover para preparo" at bounding box center [317, 231] width 118 height 20
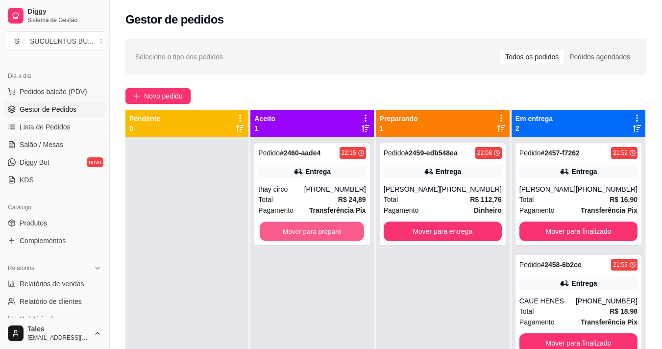
click at [352, 232] on button "Mover para preparo" at bounding box center [312, 231] width 104 height 19
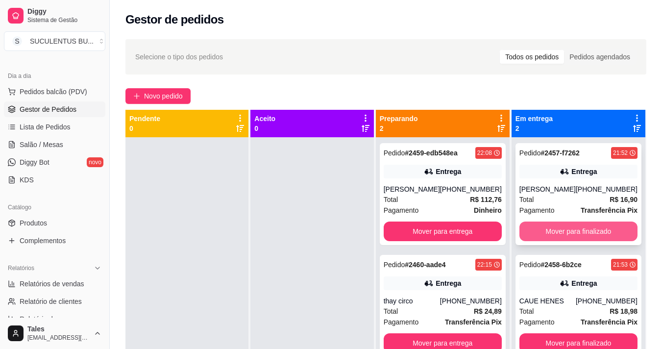
click at [542, 238] on button "Mover para finalizado" at bounding box center [578, 231] width 118 height 20
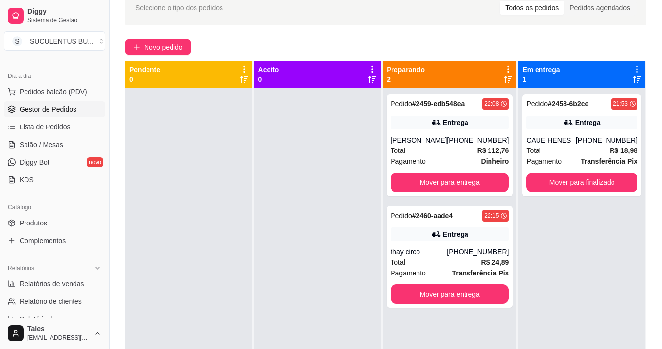
scroll to position [98, 0]
